Goal: Navigation & Orientation: Find specific page/section

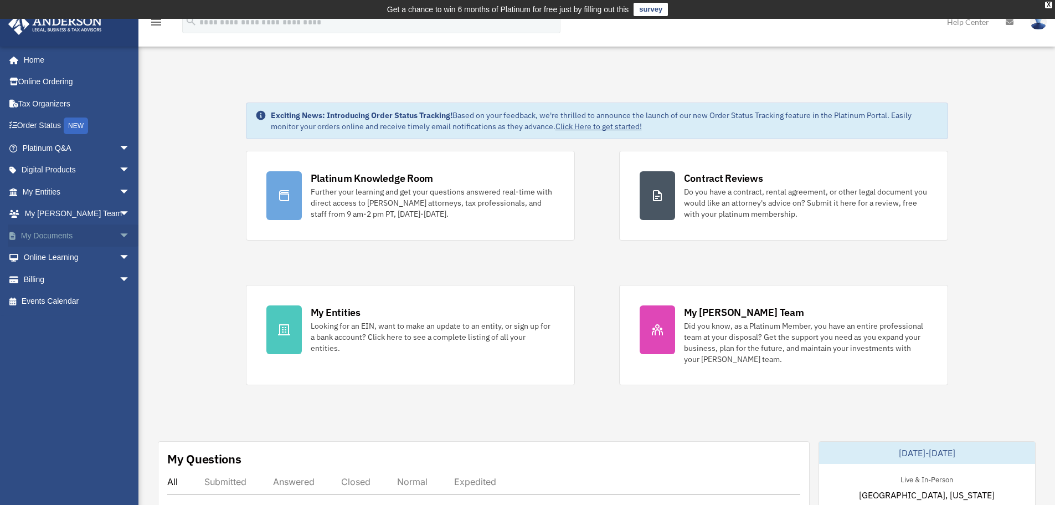
click at [119, 239] on span "arrow_drop_down" at bounding box center [130, 235] width 22 height 23
click at [49, 262] on link "Box" at bounding box center [81, 258] width 131 height 22
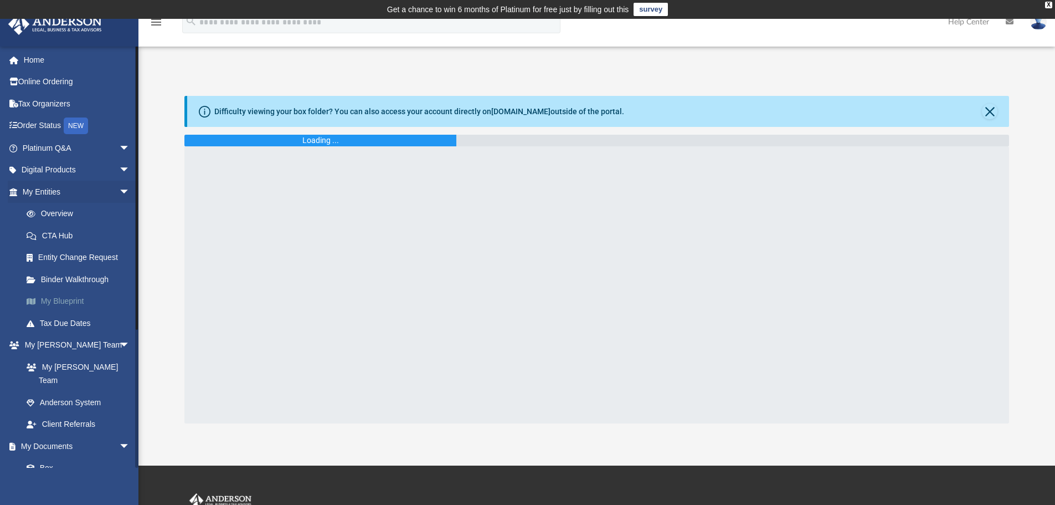
click at [50, 302] on link "My Blueprint" at bounding box center [81, 301] width 131 height 22
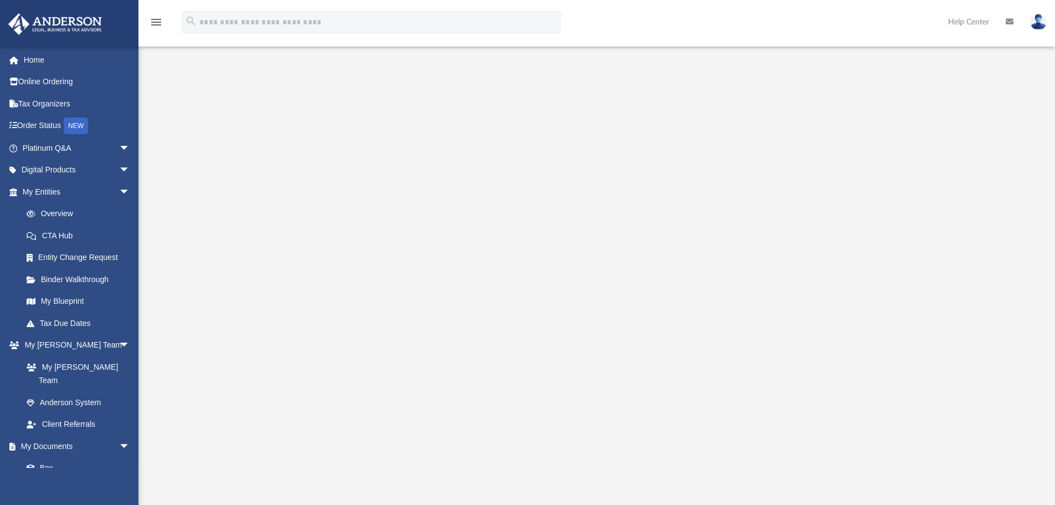
scroll to position [111, 0]
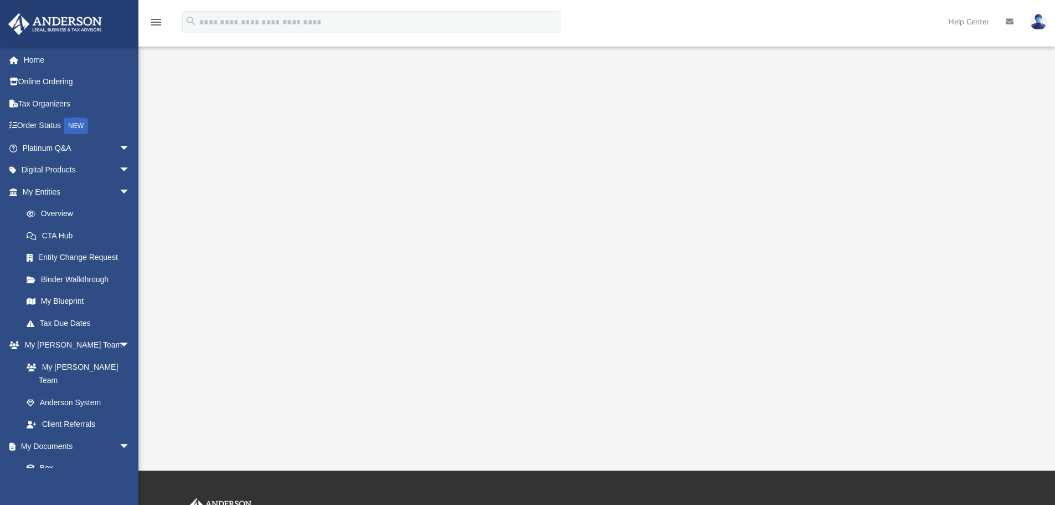
drag, startPoint x: 1053, startPoint y: 331, endPoint x: 1055, endPoint y: 292, distance: 39.4
click at [1055, 293] on html "X Get a chance to win 6 months of Platinum for free just by filling out this su…" at bounding box center [527, 279] width 1055 height 780
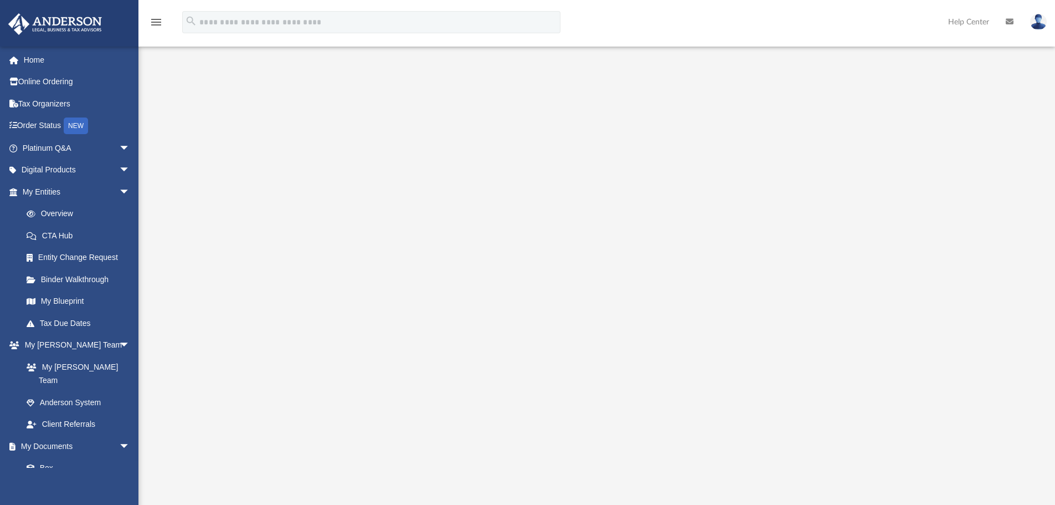
scroll to position [32, 0]
click at [69, 299] on link "My Blueprint" at bounding box center [81, 301] width 131 height 22
click at [74, 274] on link "Binder Walkthrough" at bounding box center [81, 279] width 131 height 22
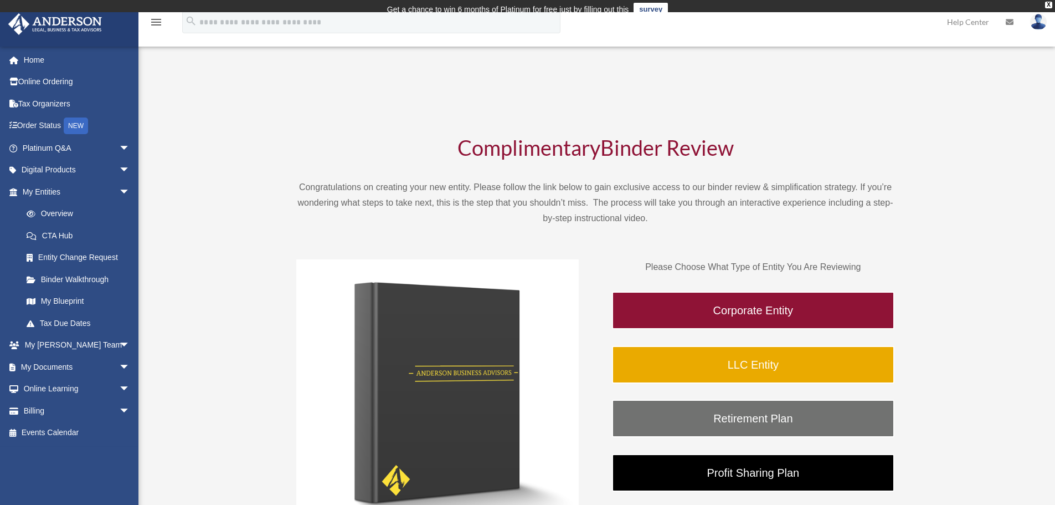
click at [55, 296] on link "My Blueprint" at bounding box center [81, 301] width 131 height 22
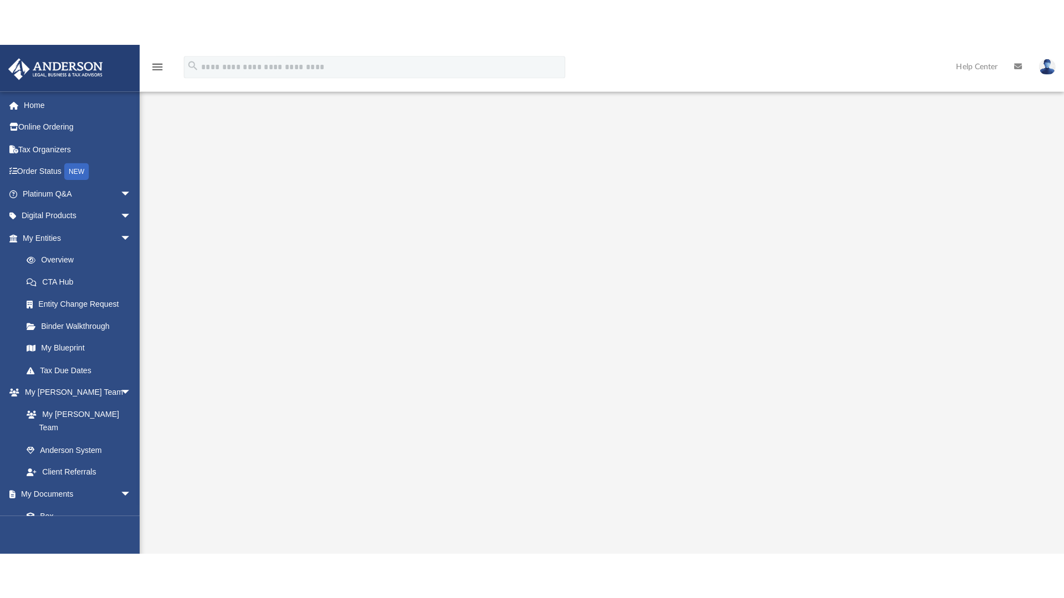
scroll to position [40, 0]
